Goal: Complete application form: Complete application form

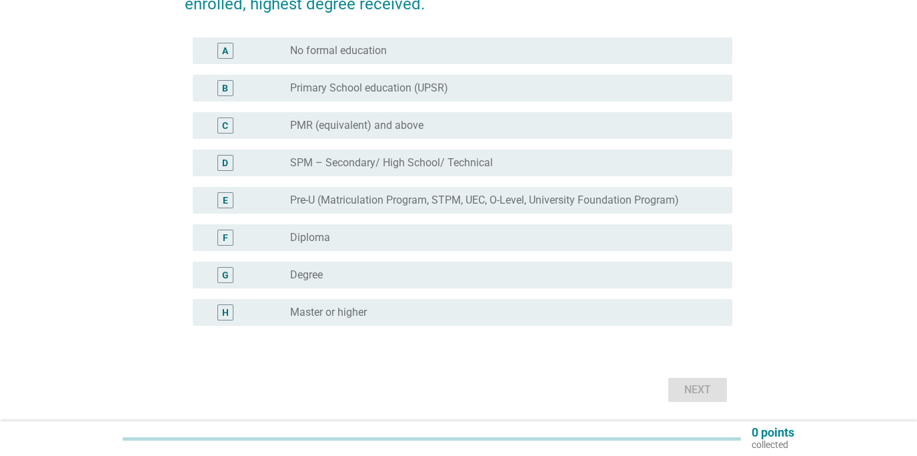
scroll to position [153, 0]
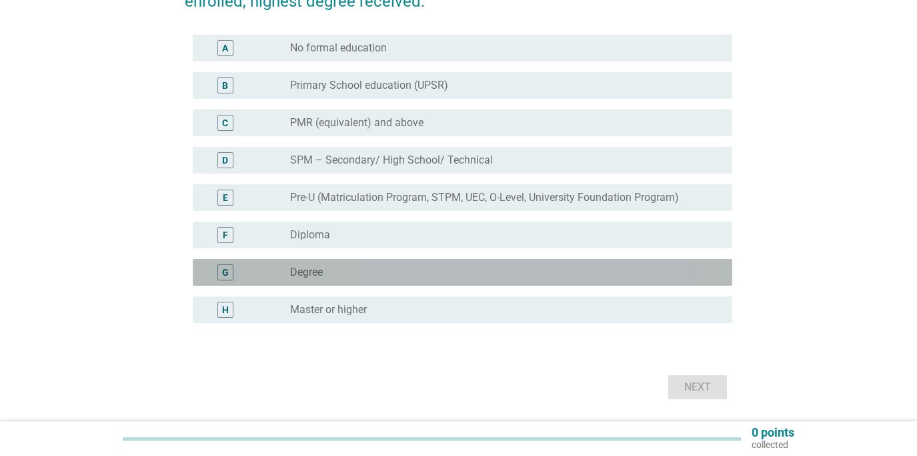
click at [325, 275] on div "radio_button_unchecked Degree" at bounding box center [500, 272] width 421 height 13
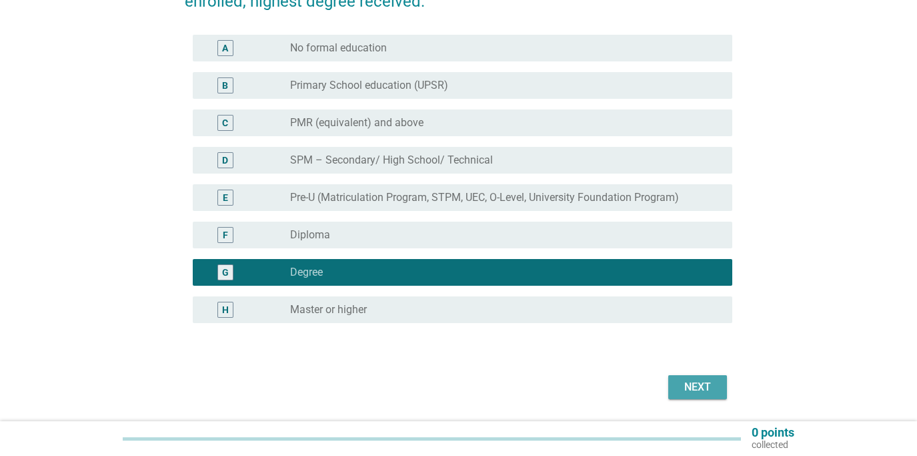
click at [707, 390] on div "Next" at bounding box center [697, 387] width 37 height 16
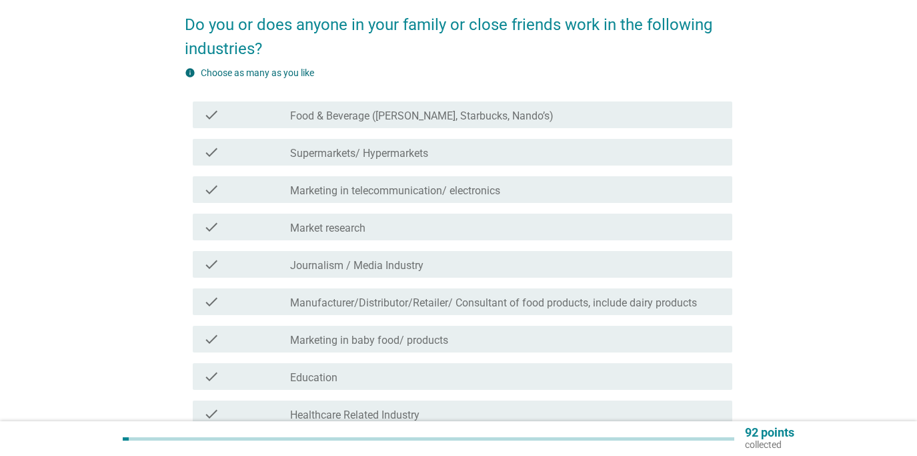
scroll to position [113, 0]
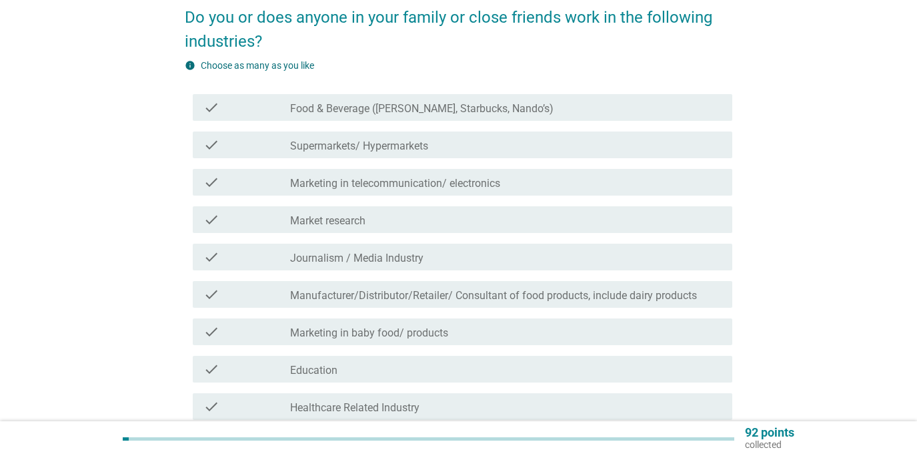
click at [376, 102] on label "Food & Beverage ([PERSON_NAME], Starbucks, Nando’s)" at bounding box center [422, 108] width 264 height 13
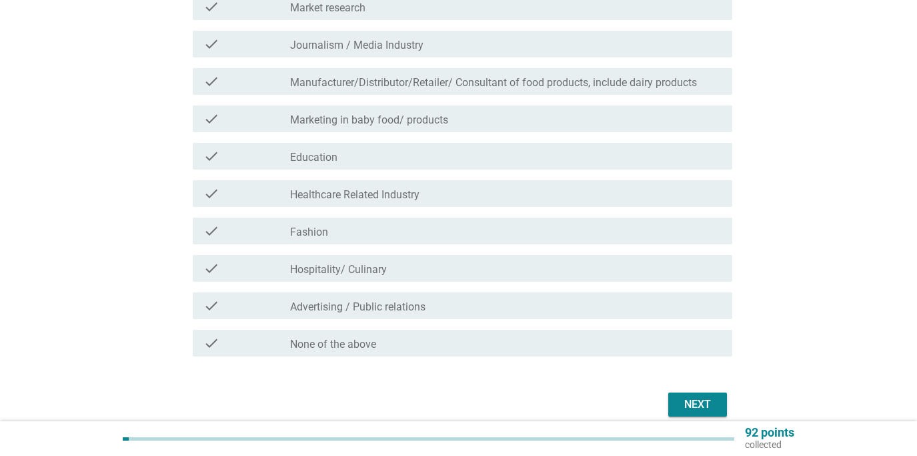
scroll to position [348, 0]
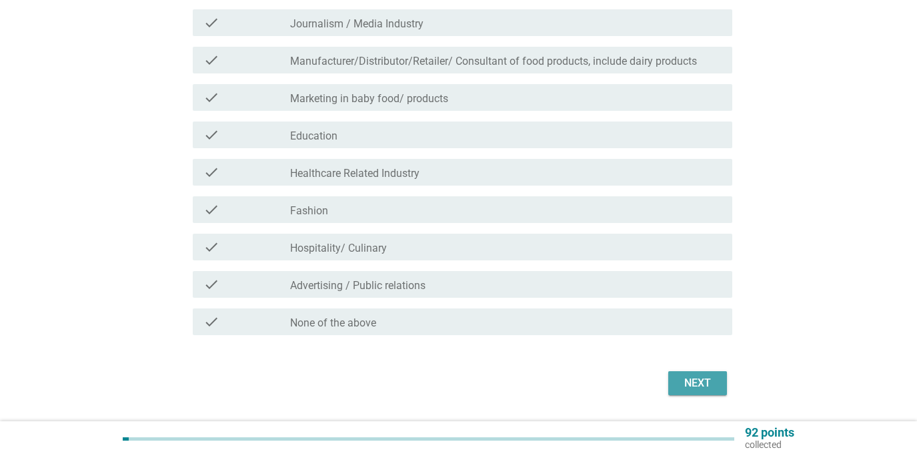
click at [703, 384] on div "Next" at bounding box center [697, 383] width 37 height 16
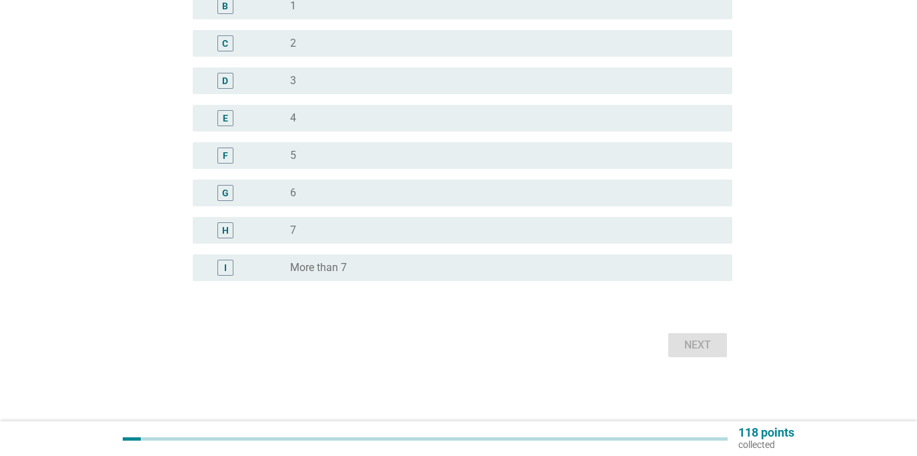
scroll to position [0, 0]
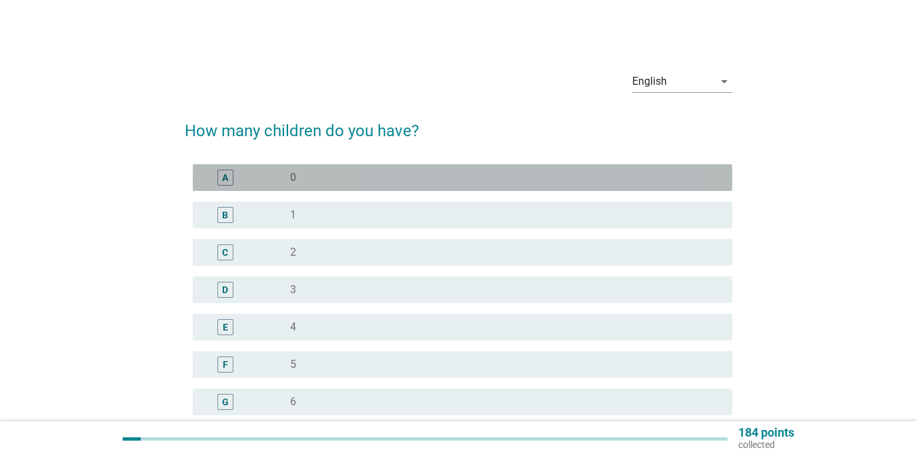
click at [459, 169] on div "radio_button_unchecked 0" at bounding box center [506, 177] width 432 height 16
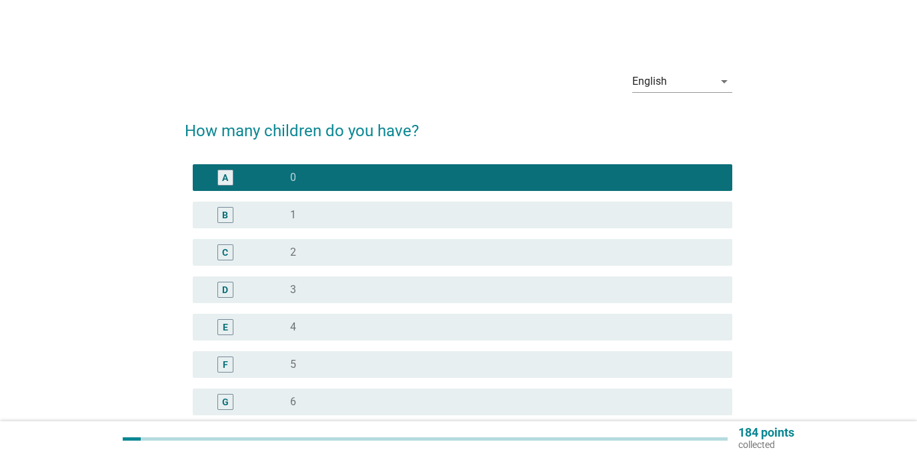
scroll to position [209, 0]
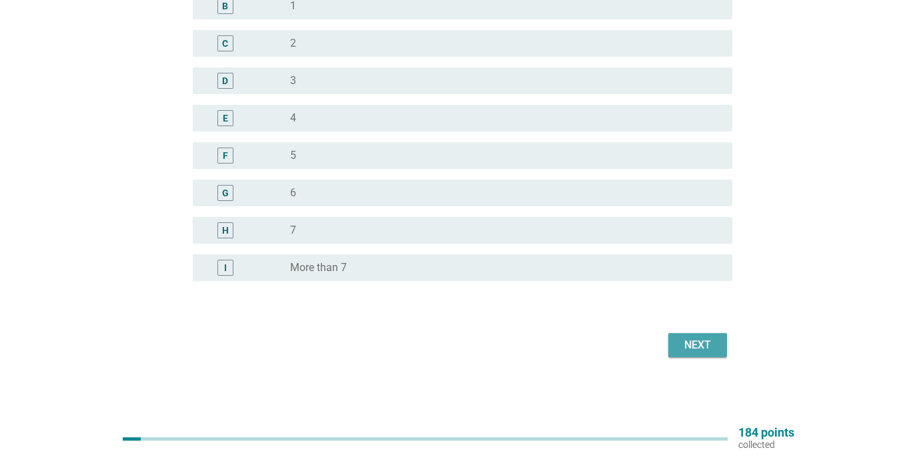
click at [698, 354] on button "Next" at bounding box center [698, 345] width 59 height 24
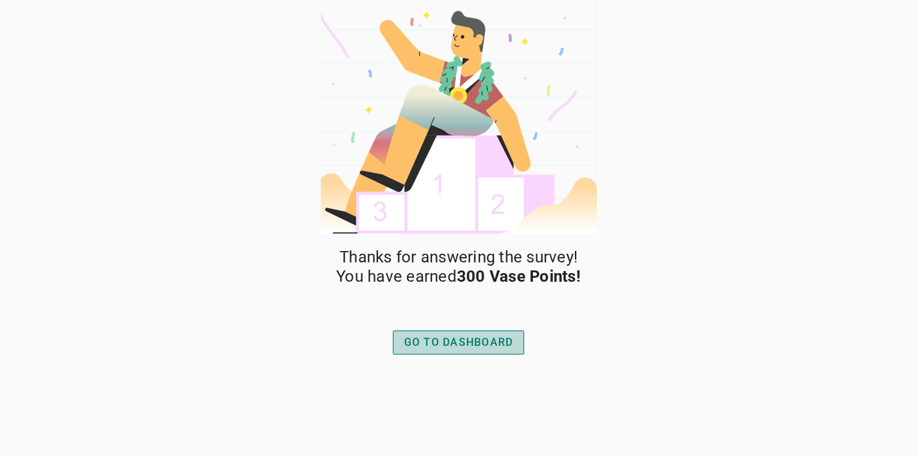
click at [456, 351] on button "GO TO DASHBOARD" at bounding box center [459, 342] width 132 height 24
